Goal: Transaction & Acquisition: Purchase product/service

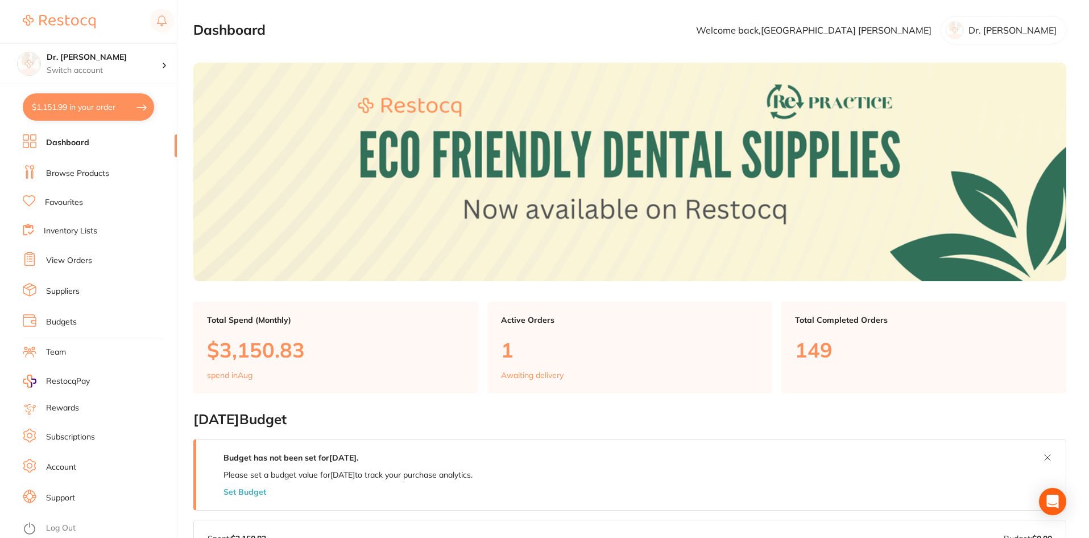
click at [52, 180] on li "Browse Products" at bounding box center [100, 173] width 154 height 17
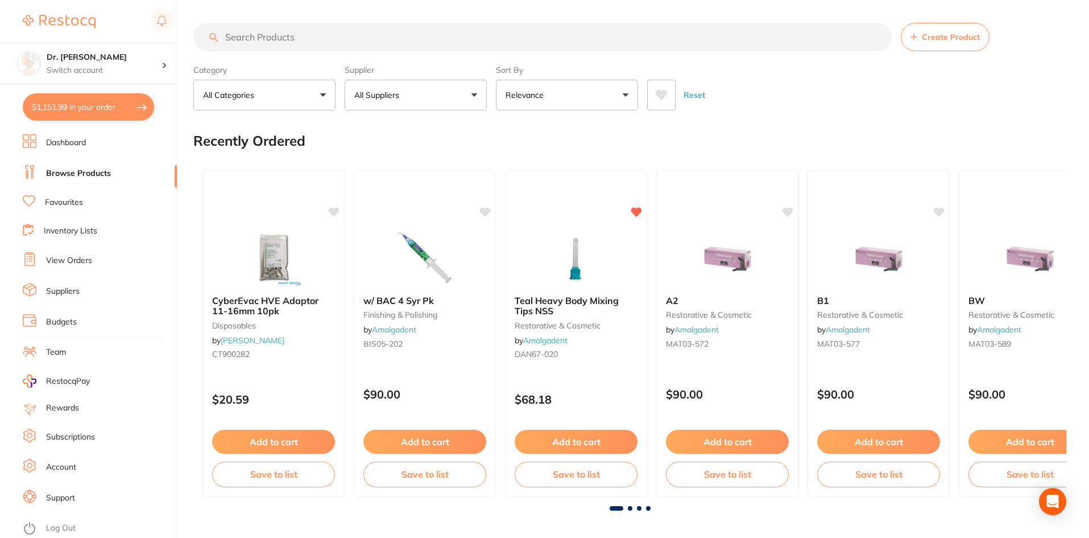
click at [52, 176] on link "Browse Products" at bounding box center [78, 173] width 65 height 11
click at [229, 39] on input "search" at bounding box center [542, 37] width 699 height 28
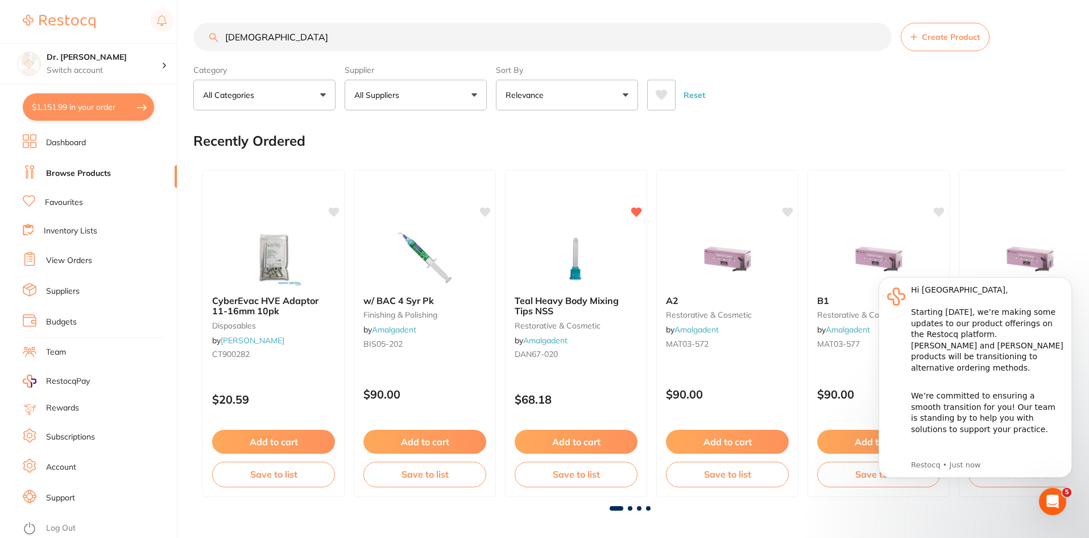
type input "[DEMOGRAPHIC_DATA]"
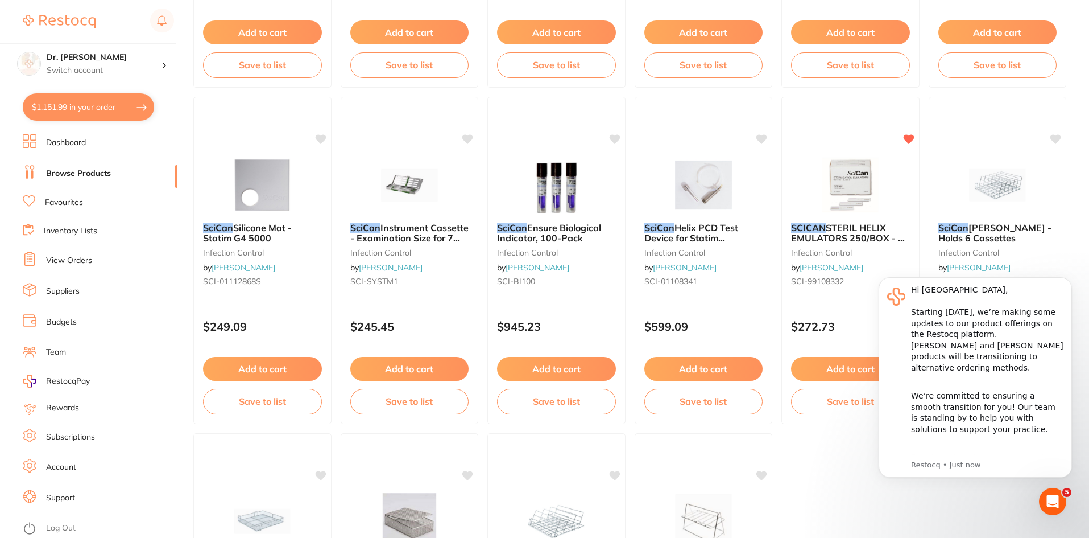
scroll to position [1422, 0]
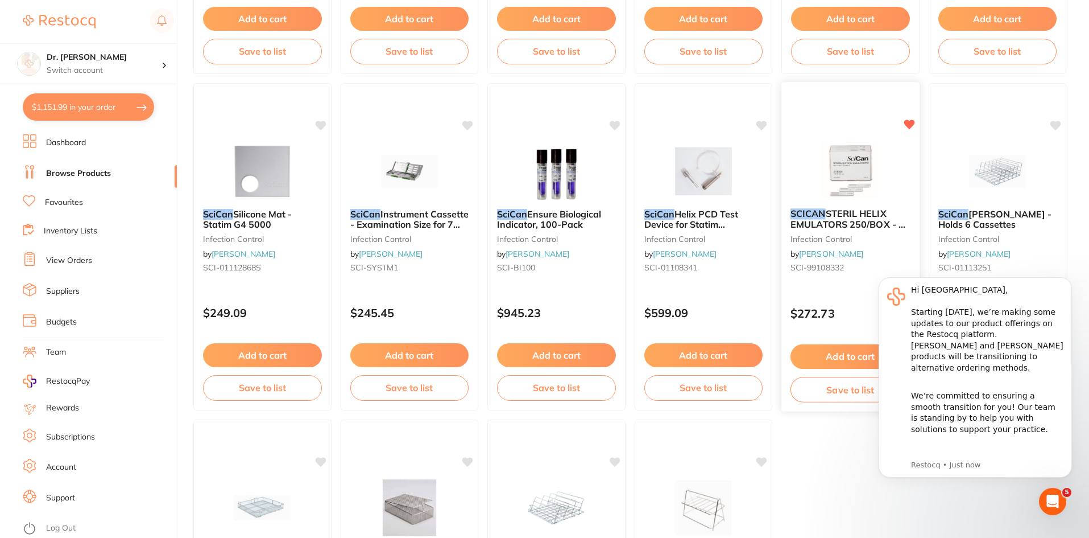
click at [851, 354] on button "Add to cart" at bounding box center [851, 356] width 120 height 24
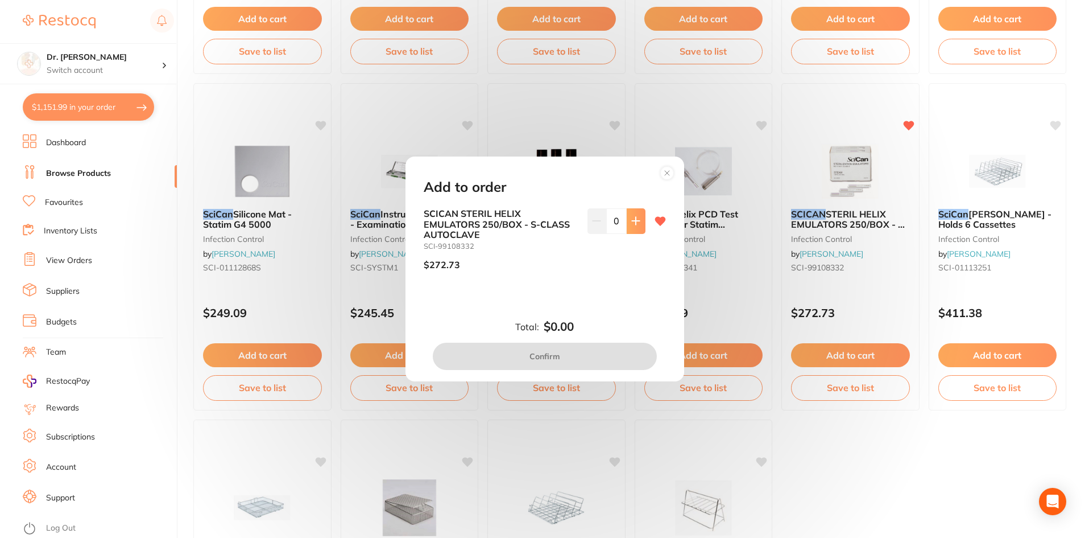
click at [632, 211] on button at bounding box center [636, 220] width 19 height 25
type input "1"
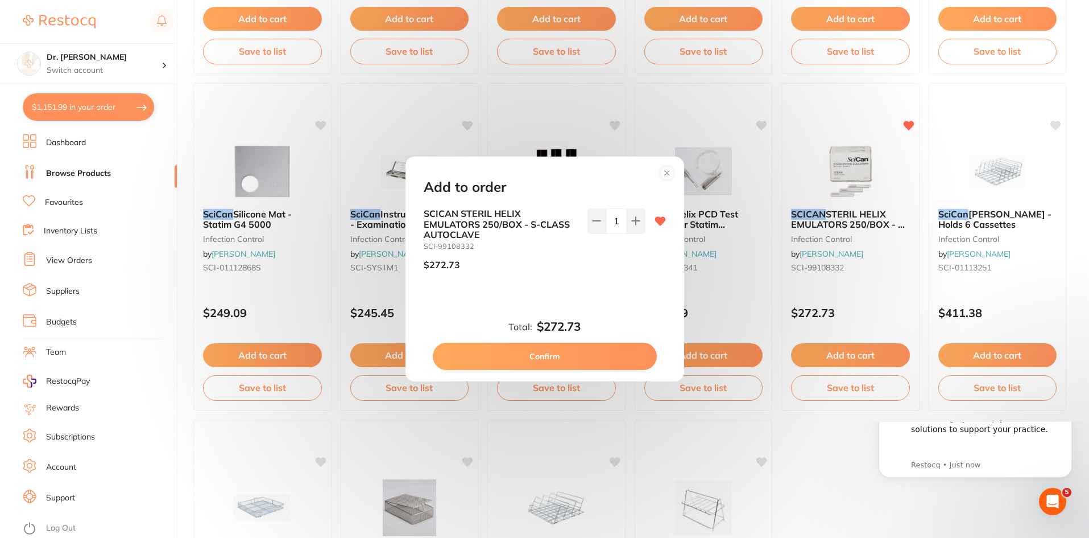
click at [563, 357] on button "Confirm" at bounding box center [545, 355] width 224 height 27
